Goal: Task Accomplishment & Management: Use online tool/utility

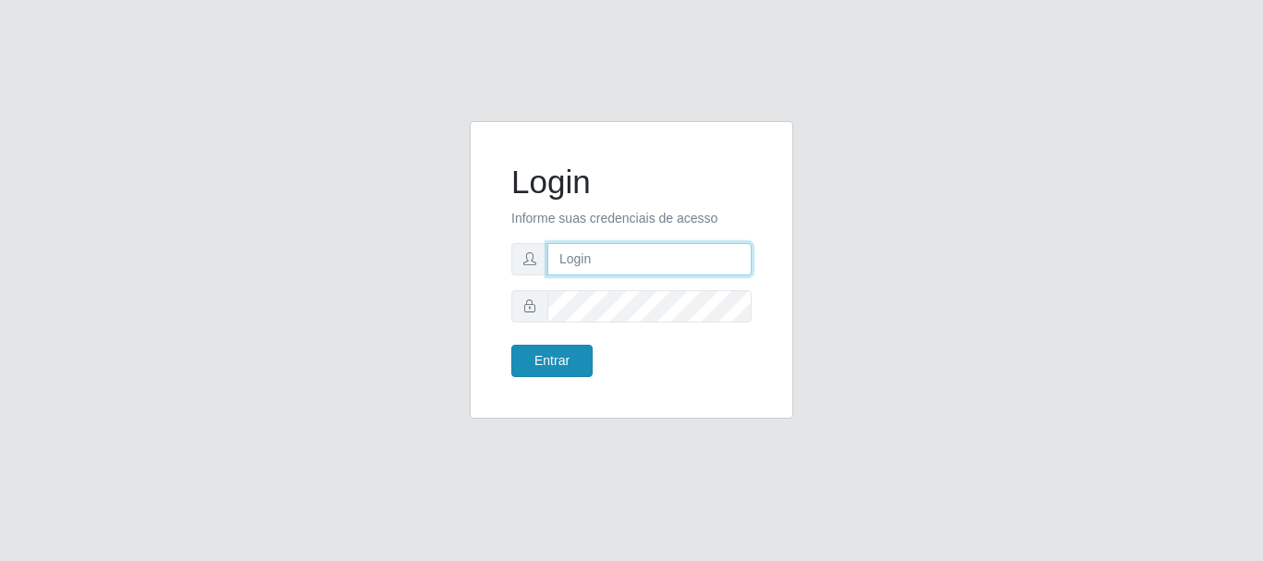
type input "caio@B1"
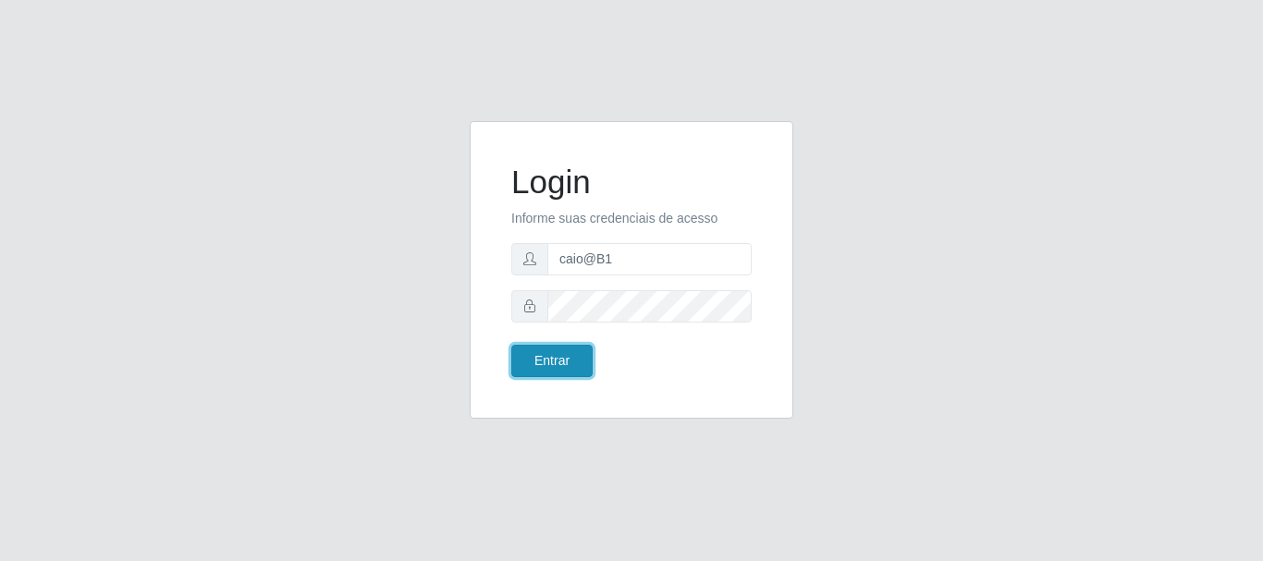
click at [542, 361] on button "Entrar" at bounding box center [551, 361] width 81 height 32
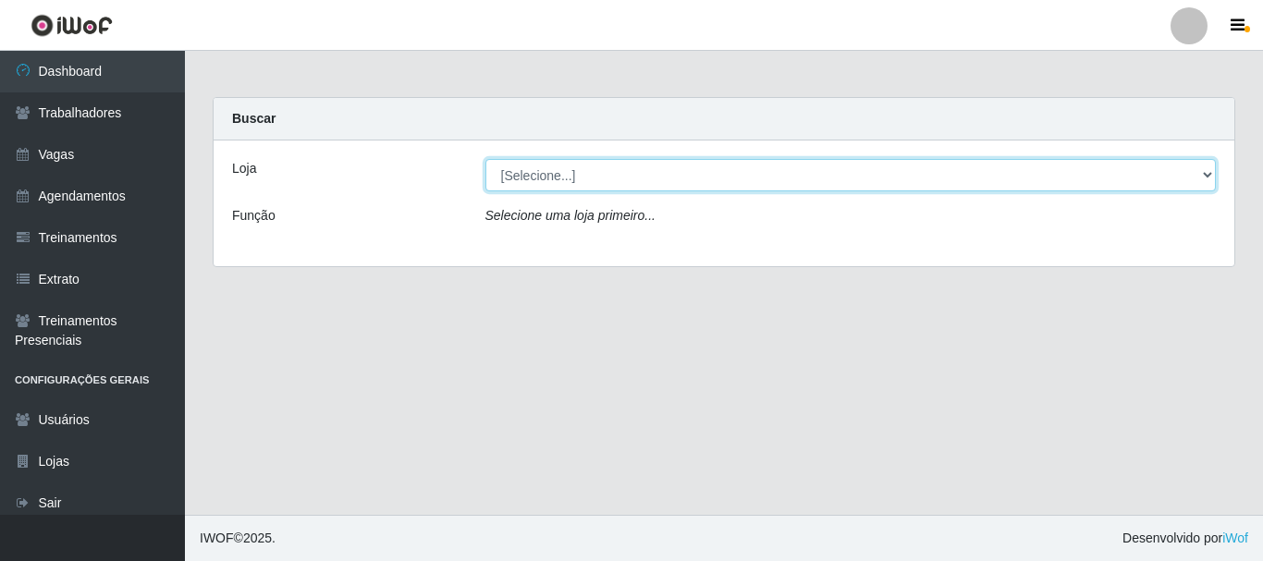
click at [1212, 178] on select "[Selecione...] Bemais Supermercados - B1 [GEOGRAPHIC_DATA]" at bounding box center [850, 175] width 731 height 32
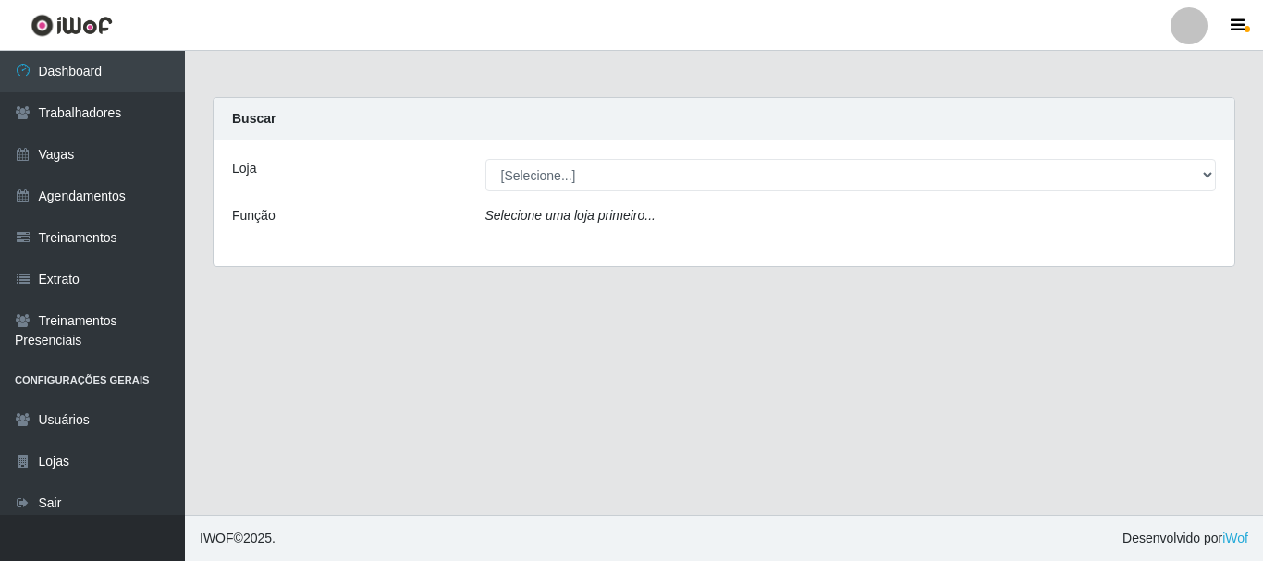
click at [1011, 248] on div "Loja [Selecione...] Bemais Supermercados - B1 Mangabeira Função Selecione uma l…" at bounding box center [724, 204] width 1021 height 126
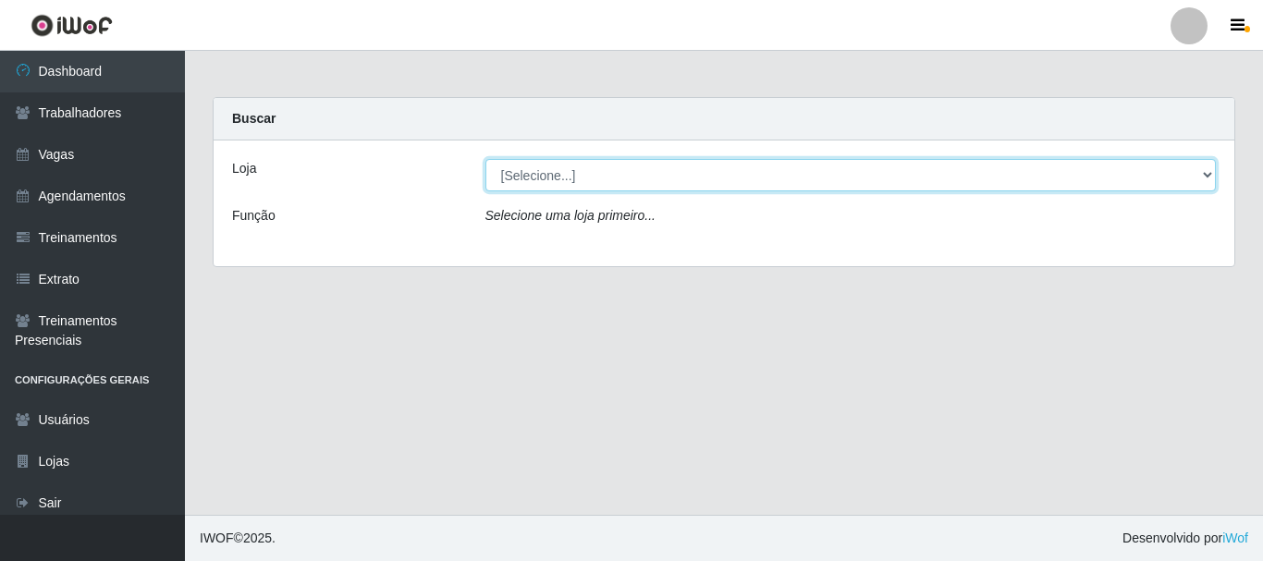
click at [1207, 172] on select "[Selecione...] Bemais Supermercados - B1 [GEOGRAPHIC_DATA]" at bounding box center [850, 175] width 731 height 32
select select "403"
click at [485, 159] on select "[Selecione...] Bemais Supermercados - B1 [GEOGRAPHIC_DATA]" at bounding box center [850, 175] width 731 height 32
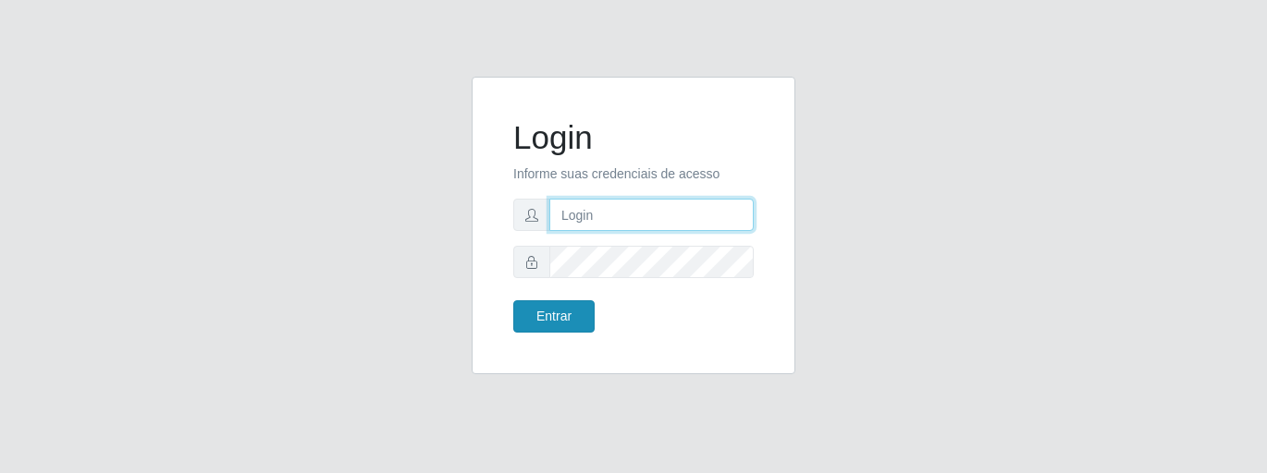
type input "caio@B1"
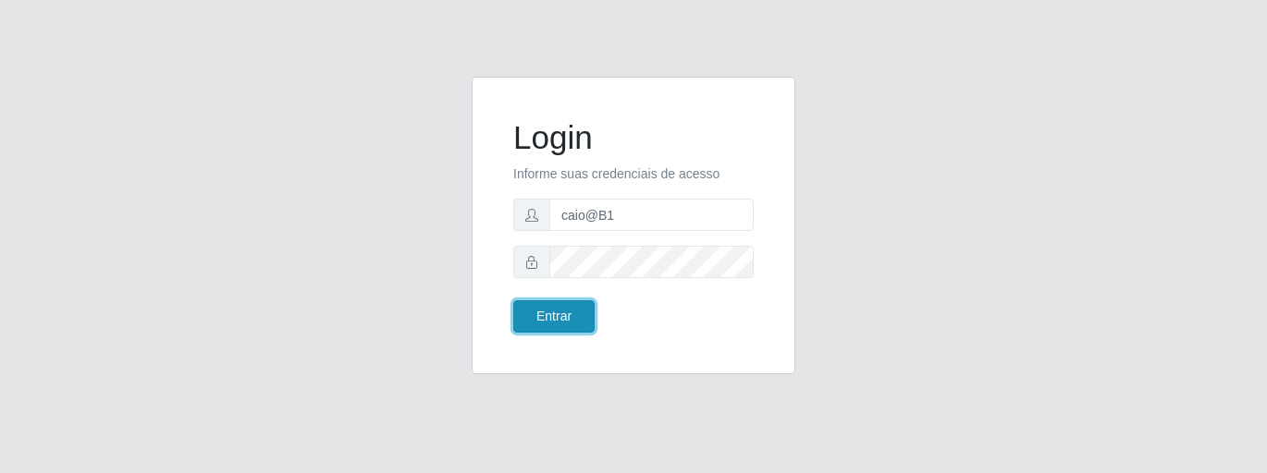
click at [556, 306] on button "Entrar" at bounding box center [553, 316] width 81 height 32
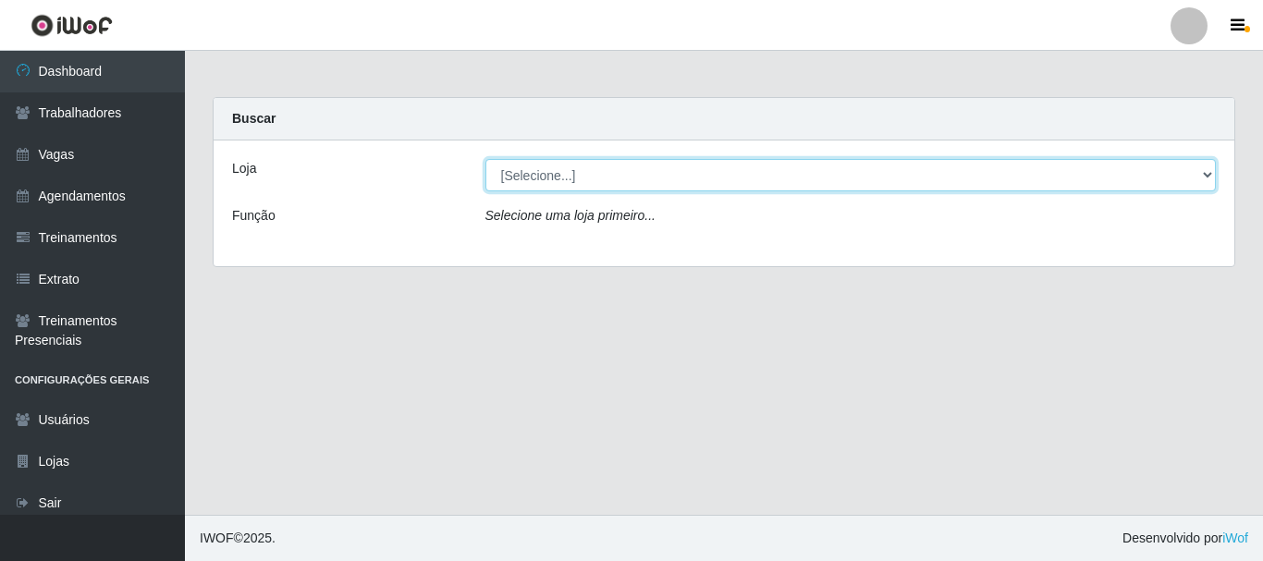
click at [1214, 172] on select "[Selecione...] Bemais Supermercados - B1 [GEOGRAPHIC_DATA]" at bounding box center [850, 175] width 731 height 32
select select "403"
click at [485, 159] on select "[Selecione...] Bemais Supermercados - B1 [GEOGRAPHIC_DATA]" at bounding box center [850, 175] width 731 height 32
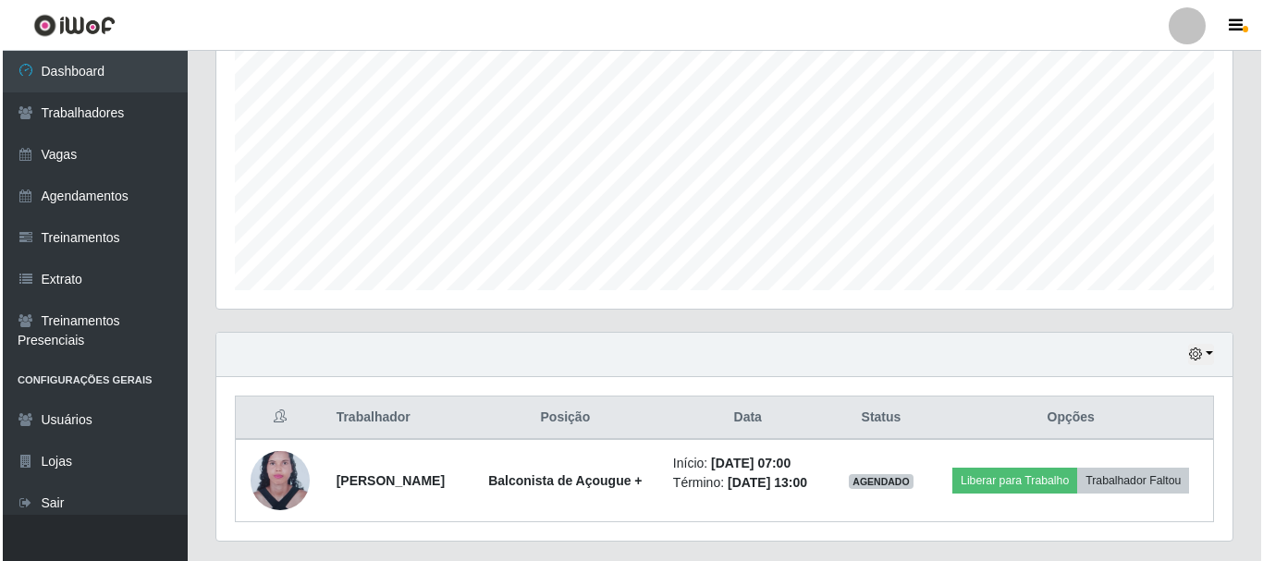
scroll to position [420, 0]
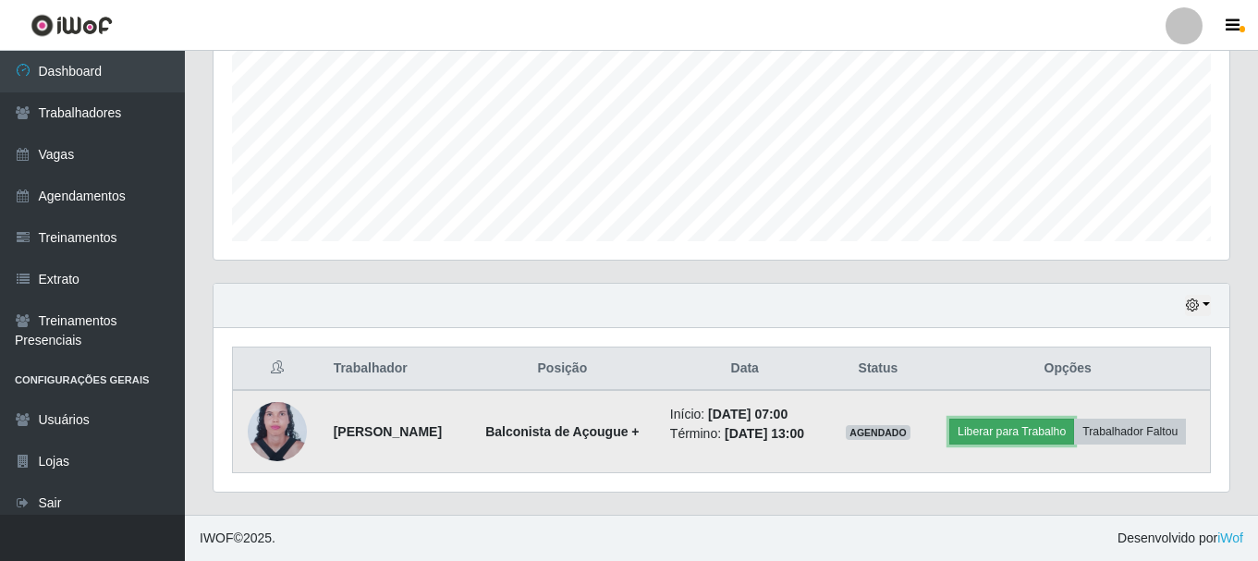
click at [1020, 442] on button "Liberar para Trabalho" at bounding box center [1011, 432] width 125 height 26
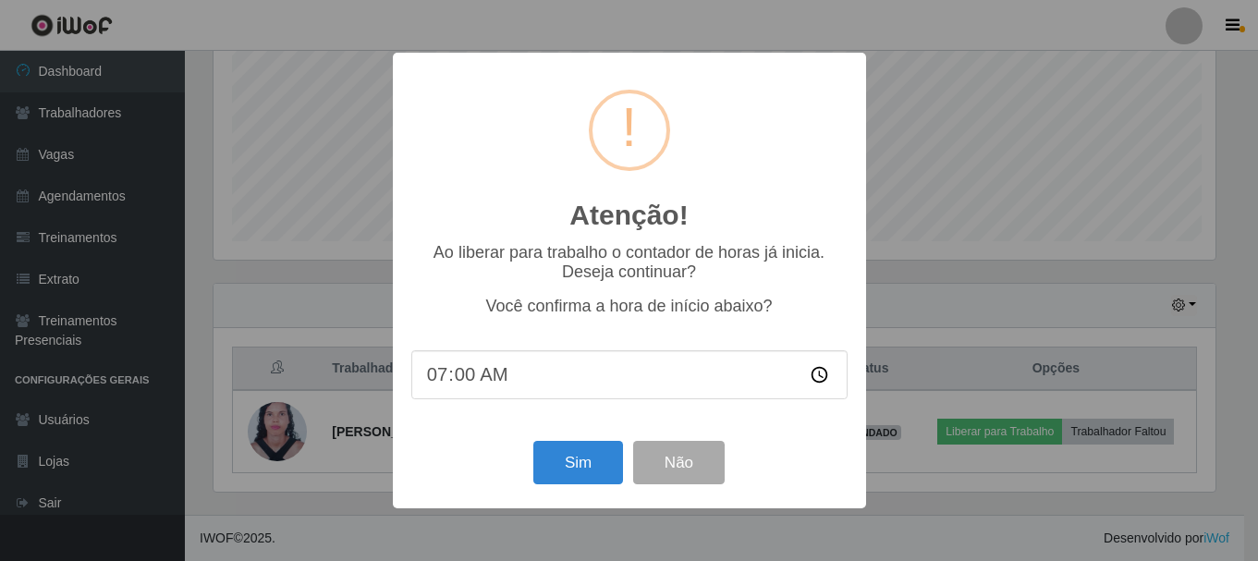
scroll to position [384, 1007]
click at [585, 472] on button "Sim" at bounding box center [580, 462] width 90 height 43
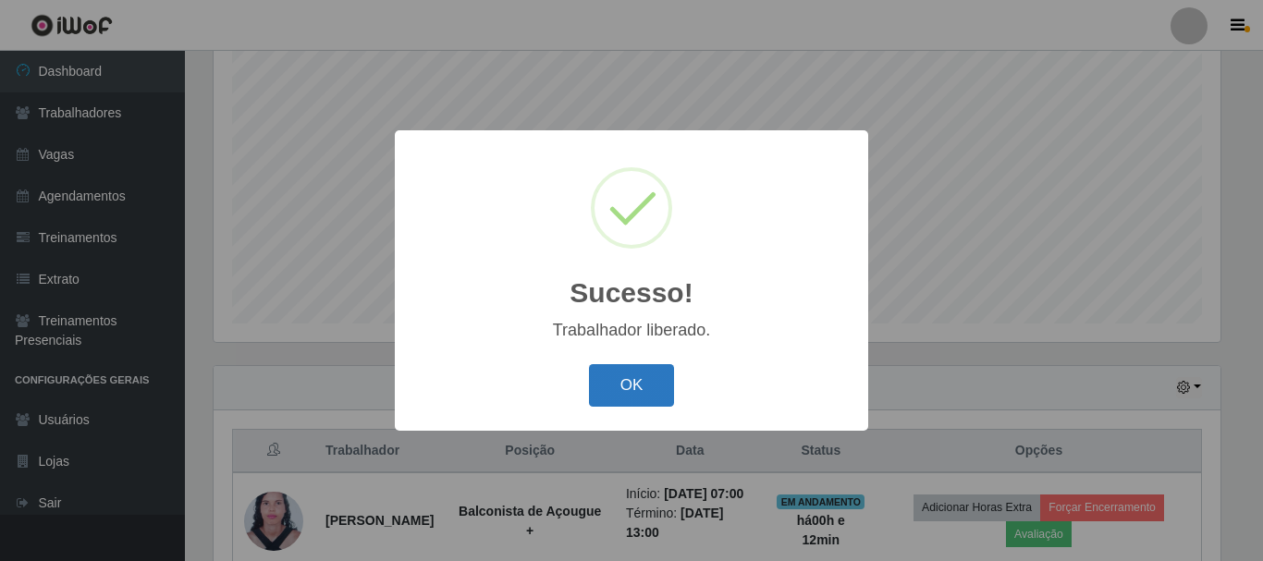
click at [624, 386] on button "OK" at bounding box center [632, 385] width 86 height 43
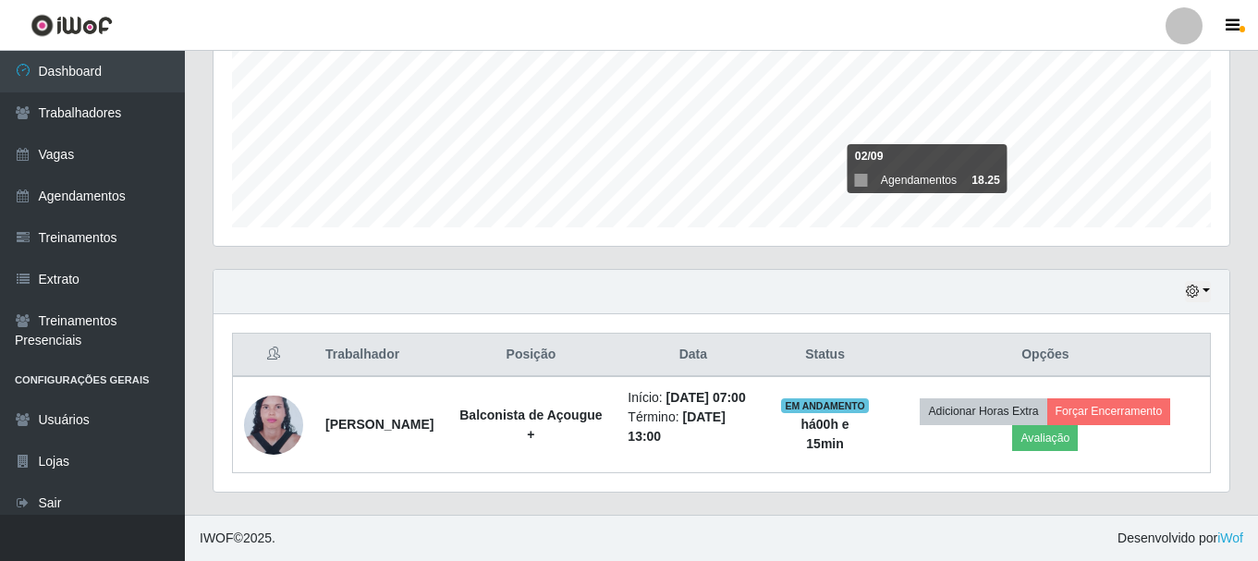
scroll to position [453, 0]
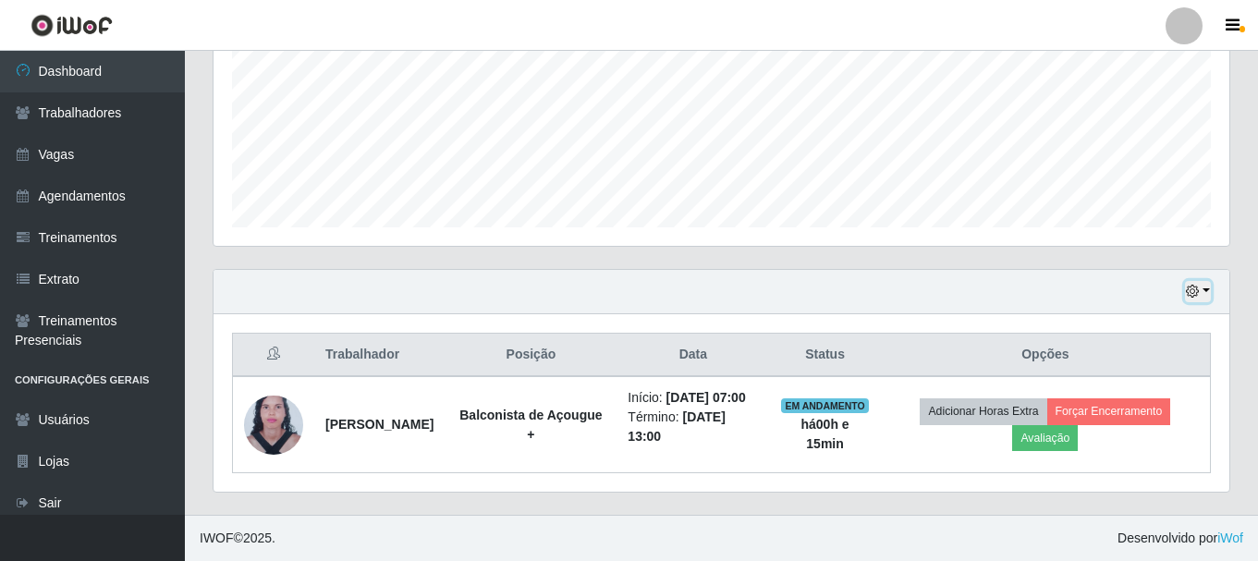
click at [1208, 281] on button "button" at bounding box center [1198, 291] width 26 height 21
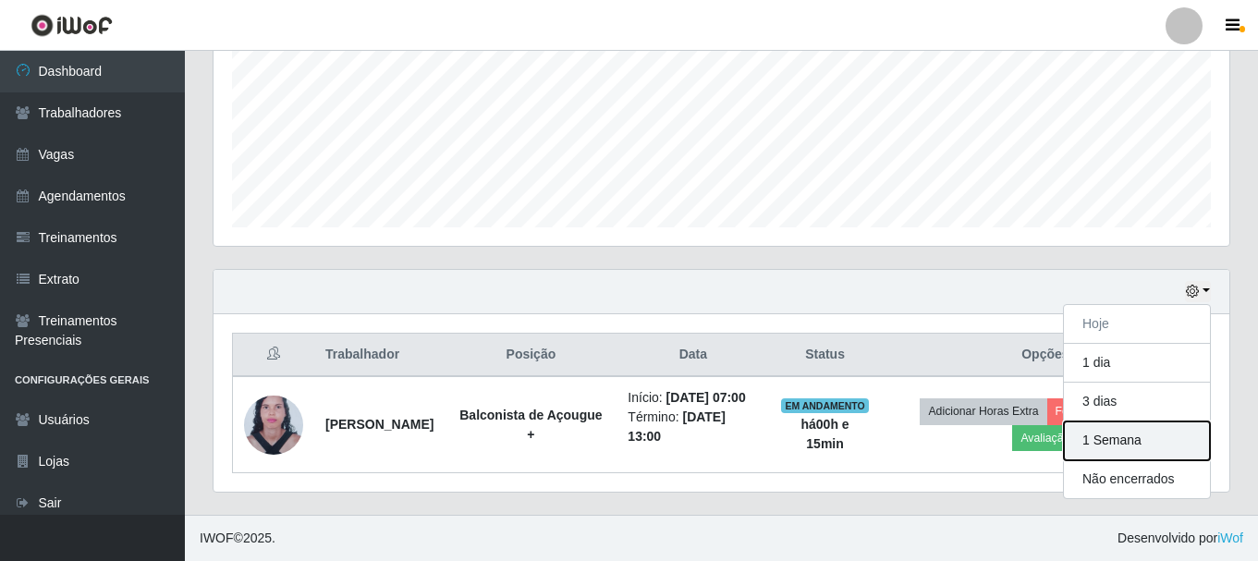
click at [1118, 423] on button "1 Semana" at bounding box center [1137, 441] width 146 height 39
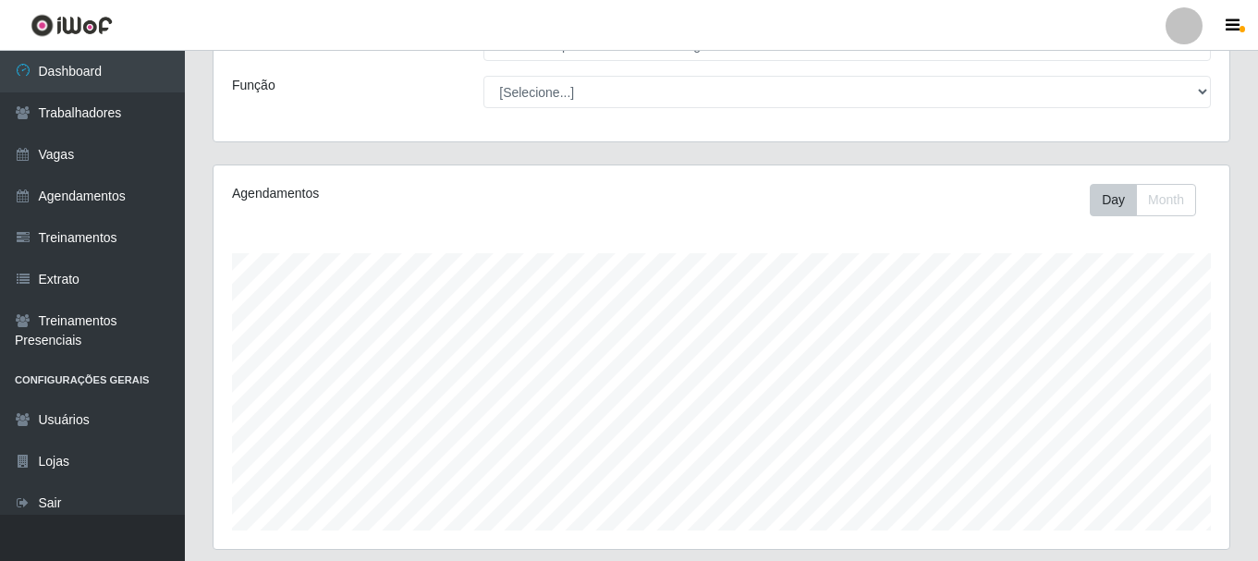
scroll to position [0, 0]
